Goal: Transaction & Acquisition: Purchase product/service

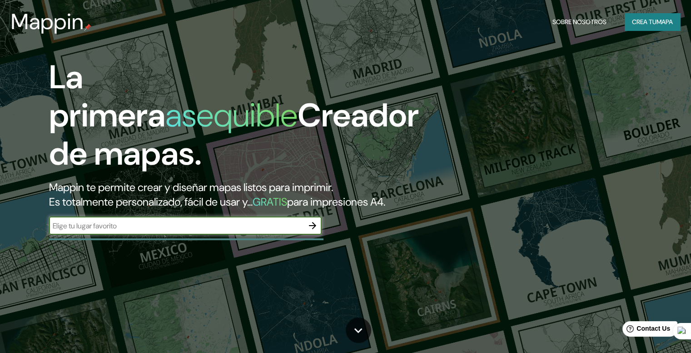
click at [656, 25] on font "mapa" at bounding box center [664, 22] width 16 height 8
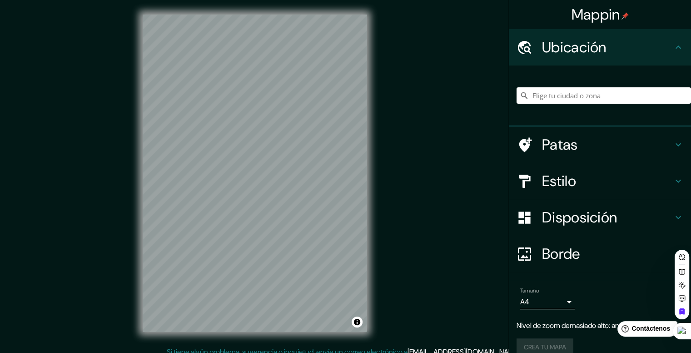
click at [554, 301] on body "Mappin Ubicación Patas Estilo Disposición Borde Elige un borde. Consejo : puede…" at bounding box center [345, 176] width 691 height 353
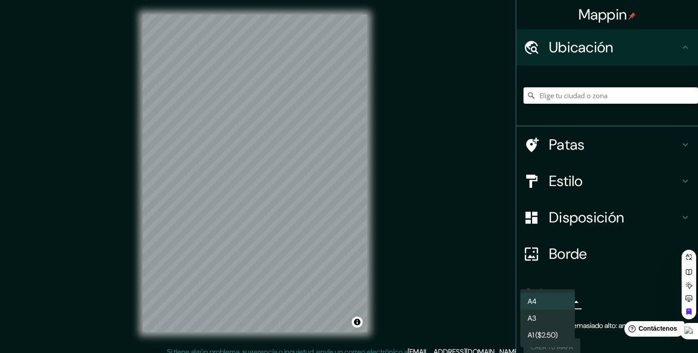
click at [546, 316] on li "A3" at bounding box center [547, 317] width 55 height 17
type input "a4"
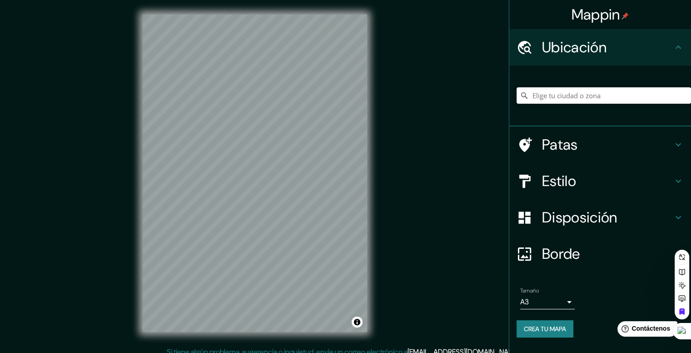
click at [582, 184] on h4 "Estilo" at bounding box center [607, 181] width 131 height 18
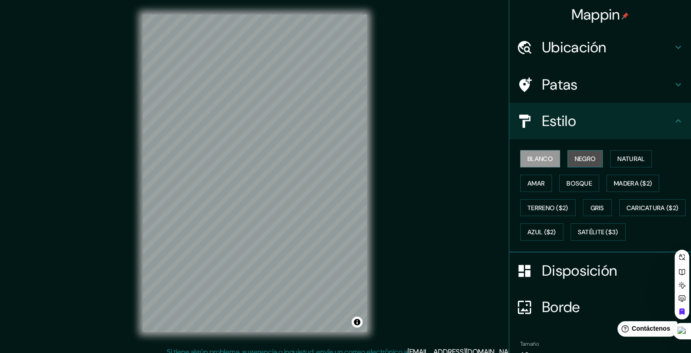
click at [567, 163] on button "Negro" at bounding box center [585, 158] width 36 height 17
click at [532, 186] on font "Amar" at bounding box center [535, 183] width 17 height 12
click at [536, 160] on font "Blanco" at bounding box center [539, 158] width 25 height 8
click at [529, 180] on font "Amar" at bounding box center [535, 183] width 17 height 8
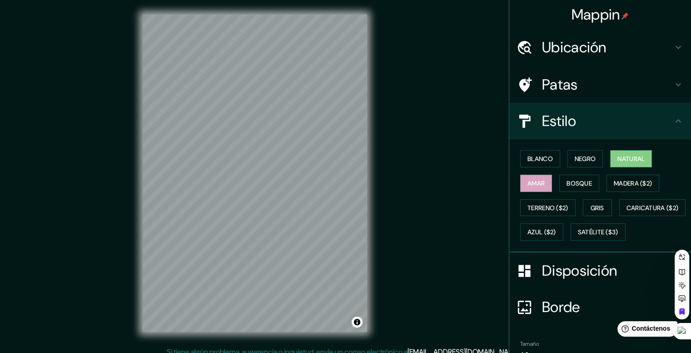
click at [646, 158] on button "Natural" at bounding box center [631, 158] width 42 height 17
click at [572, 181] on font "Bosque" at bounding box center [579, 183] width 25 height 8
click at [618, 158] on font "Natural" at bounding box center [630, 158] width 27 height 8
click at [577, 179] on font "Bosque" at bounding box center [579, 183] width 25 height 8
click at [630, 159] on font "Natural" at bounding box center [630, 158] width 27 height 8
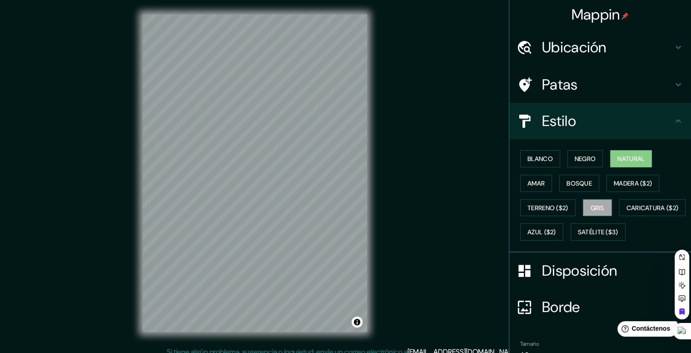
click at [591, 202] on font "Gris" at bounding box center [598, 208] width 14 height 12
click at [538, 185] on font "Amar" at bounding box center [535, 183] width 17 height 8
click at [527, 180] on font "Amar" at bounding box center [535, 183] width 17 height 8
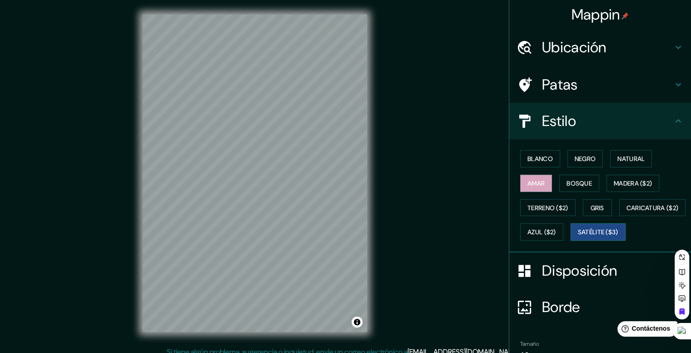
click at [578, 236] on font "Satélite ($3)" at bounding box center [598, 232] width 40 height 8
click at [556, 231] on font "Azul ($2)" at bounding box center [541, 232] width 29 height 8
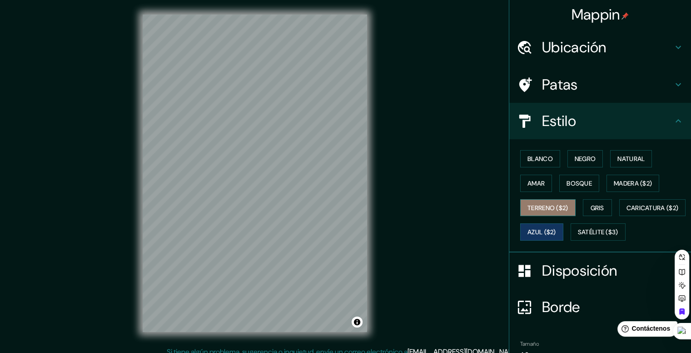
click at [529, 213] on button "Terreno ($2)" at bounding box center [547, 207] width 55 height 17
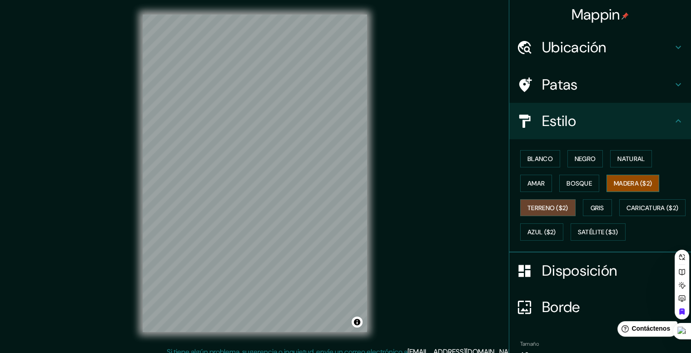
click at [620, 183] on font "Madera ($2)" at bounding box center [633, 183] width 38 height 8
click at [538, 182] on font "Amar" at bounding box center [535, 183] width 17 height 8
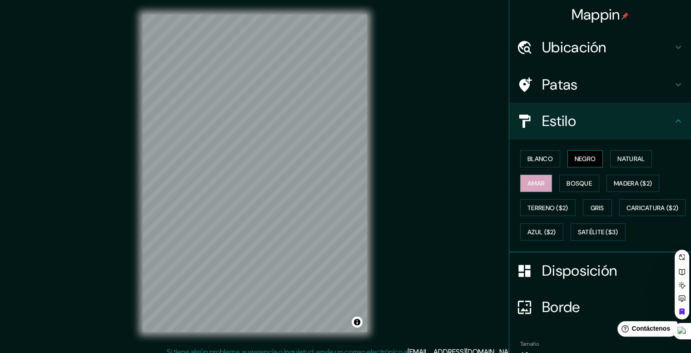
drag, startPoint x: 372, startPoint y: 170, endPoint x: 565, endPoint y: 161, distance: 193.8
click at [567, 161] on button "Negro" at bounding box center [585, 158] width 36 height 17
click at [533, 162] on font "Blanco" at bounding box center [539, 158] width 25 height 8
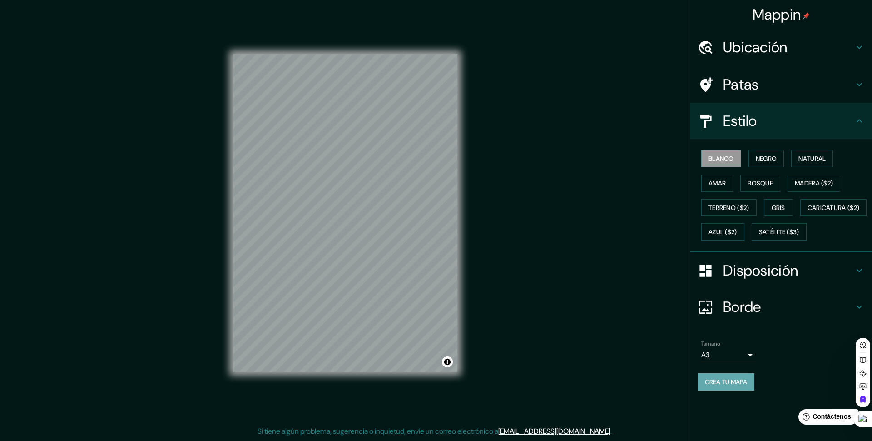
click at [691, 352] on font "Crea tu mapa" at bounding box center [726, 382] width 42 height 8
click at [594, 167] on div "Mappin Ubicación Patas Estilo Blanco Negro Natural [PERSON_NAME] ($2) Terreno (…" at bounding box center [436, 220] width 872 height 440
drag, startPoint x: 460, startPoint y: 284, endPoint x: 521, endPoint y: 205, distance: 99.7
click at [521, 205] on div "Mappin Ubicación Patas Estilo Blanco Negro Natural [PERSON_NAME] ($2) Terreno (…" at bounding box center [436, 220] width 872 height 440
click at [691, 153] on font "Negro" at bounding box center [766, 159] width 21 height 12
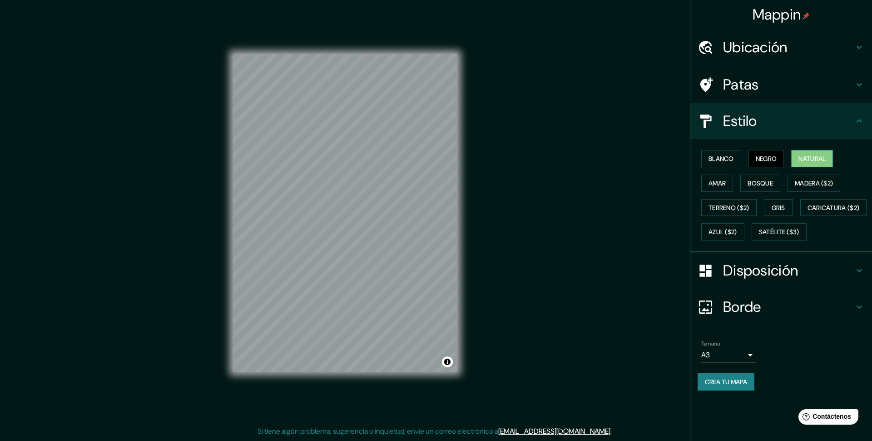
click at [691, 155] on font "Natural" at bounding box center [812, 158] width 27 height 8
click at [691, 161] on font "Negro" at bounding box center [766, 158] width 21 height 8
click at [691, 158] on button "Natural" at bounding box center [812, 158] width 42 height 17
click at [691, 157] on font "Negro" at bounding box center [766, 158] width 21 height 8
click at [691, 162] on font "Blanco" at bounding box center [721, 158] width 25 height 8
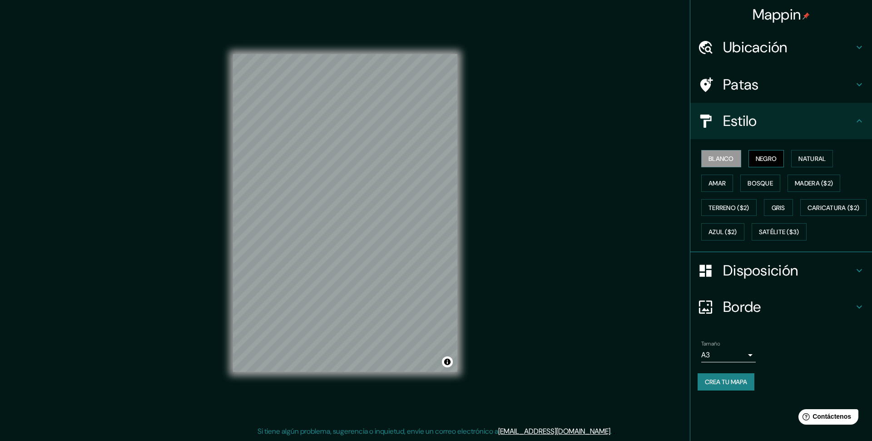
click at [691, 158] on font "Negro" at bounding box center [766, 158] width 21 height 8
click at [691, 184] on button "Amar" at bounding box center [717, 182] width 32 height 17
click at [691, 186] on font "Bosque" at bounding box center [760, 183] width 25 height 8
click at [691, 155] on font "Blanco" at bounding box center [721, 158] width 25 height 8
click at [691, 158] on font "Negro" at bounding box center [766, 158] width 21 height 8
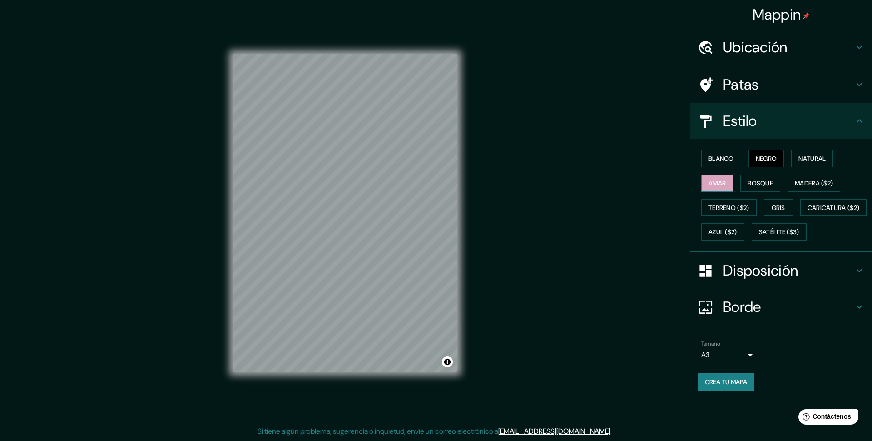
click at [691, 176] on button "Amar" at bounding box center [717, 182] width 32 height 17
drag, startPoint x: 466, startPoint y: 51, endPoint x: 715, endPoint y: 192, distance: 285.8
click at [691, 194] on div "Blanco Negro Natural Amar Bosque Madera ($2) Terreno ($2) Gris Caricatura ($2) …" at bounding box center [785, 195] width 174 height 98
click at [691, 154] on font "Negro" at bounding box center [766, 159] width 21 height 12
click at [691, 154] on font "Blanco" at bounding box center [721, 159] width 25 height 12
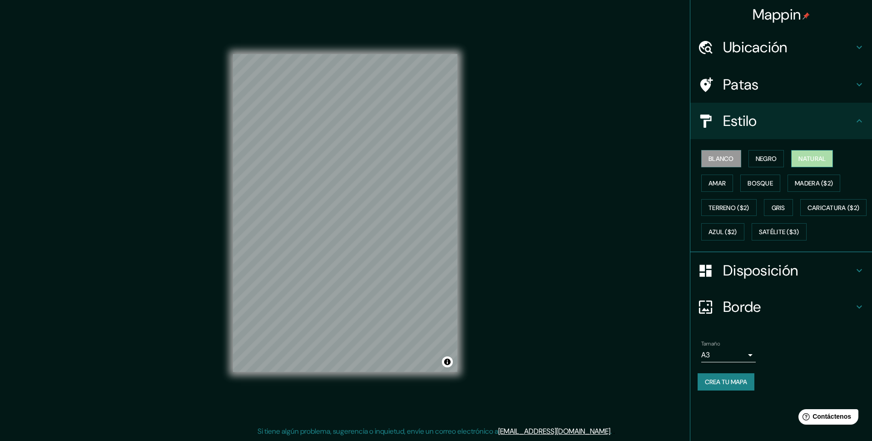
click at [691, 158] on font "Natural" at bounding box center [812, 158] width 27 height 8
click at [691, 182] on font "Bosque" at bounding box center [760, 183] width 25 height 8
click at [691, 189] on button "Amar" at bounding box center [717, 182] width 32 height 17
click at [691, 165] on button "Blanco" at bounding box center [721, 158] width 40 height 17
click at [691, 196] on div "Blanco Negro Natural Amar Bosque Madera ($2) Terreno ($2) Gris Caricatura ($2) …" at bounding box center [785, 195] width 174 height 98
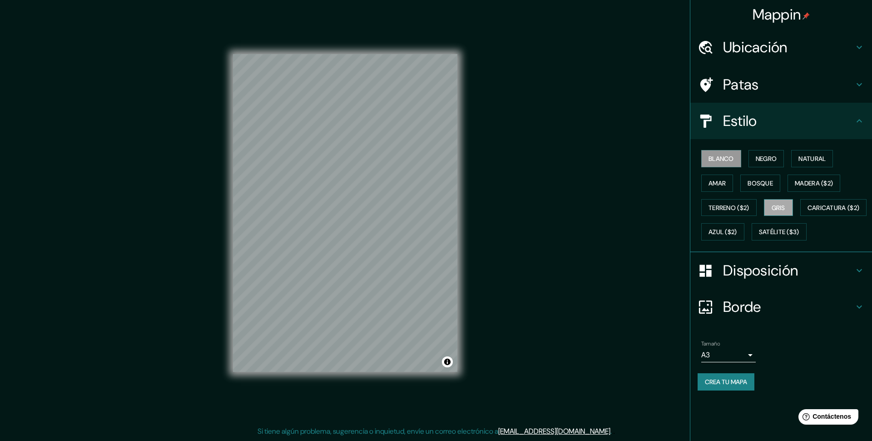
click at [691, 209] on font "Gris" at bounding box center [779, 208] width 14 height 8
click at [691, 152] on button "Blanco" at bounding box center [721, 158] width 40 height 17
click at [405, 163] on div at bounding box center [405, 159] width 7 height 7
